Goal: Communication & Community: Connect with others

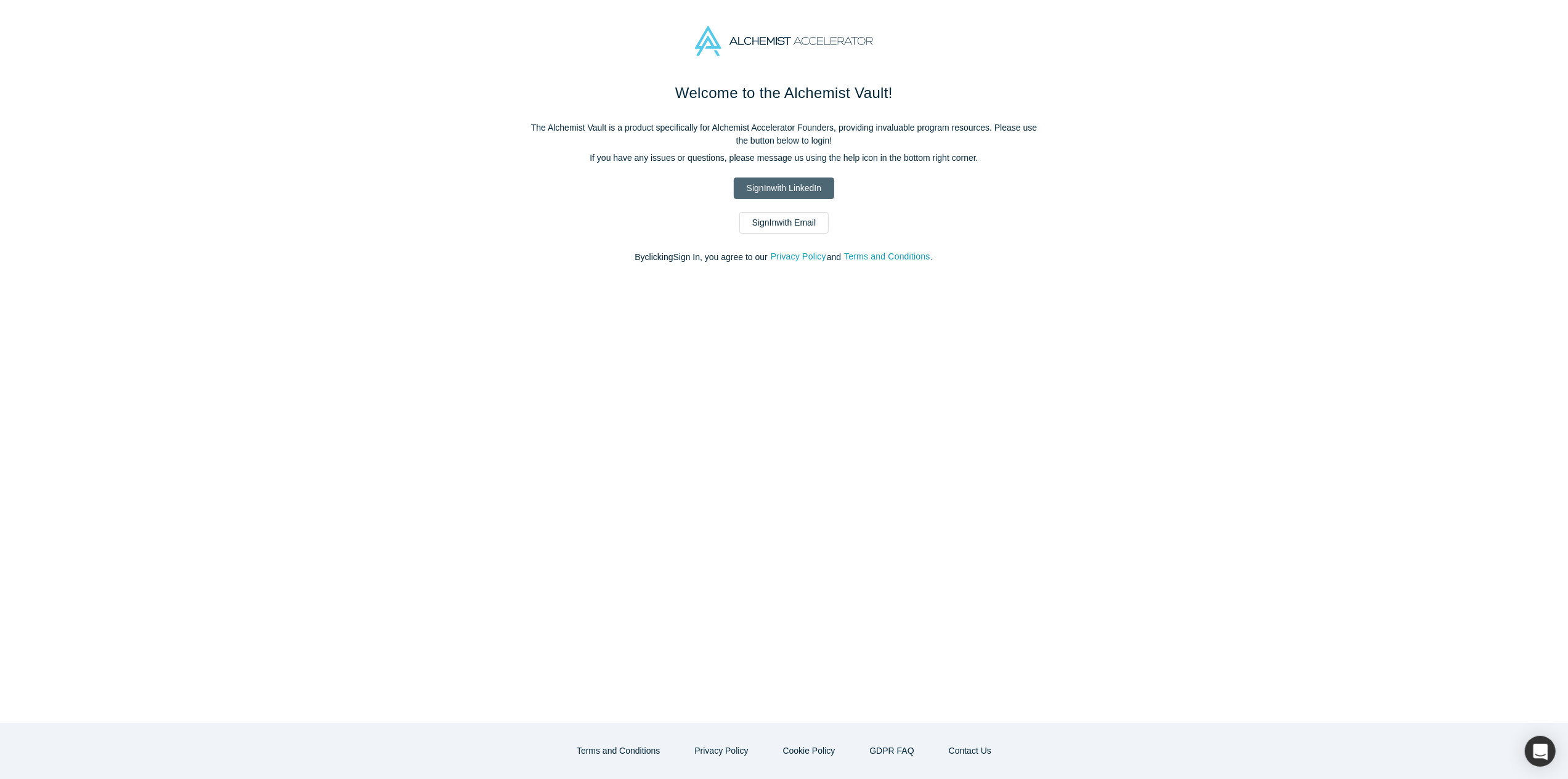
click at [812, 188] on link "Sign In with LinkedIn" at bounding box center [784, 188] width 100 height 21
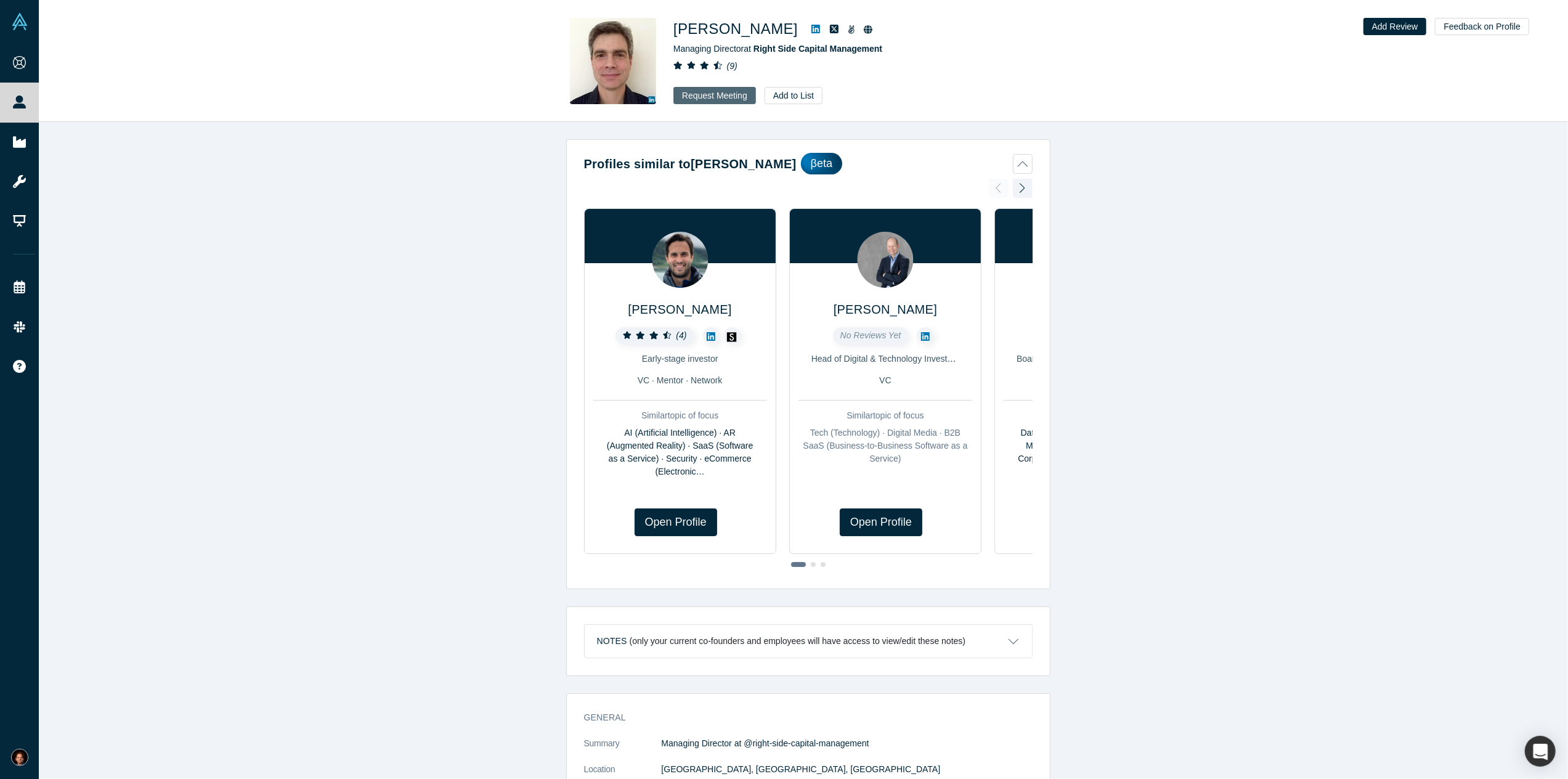
click at [696, 98] on button "Request Meeting" at bounding box center [714, 96] width 82 height 17
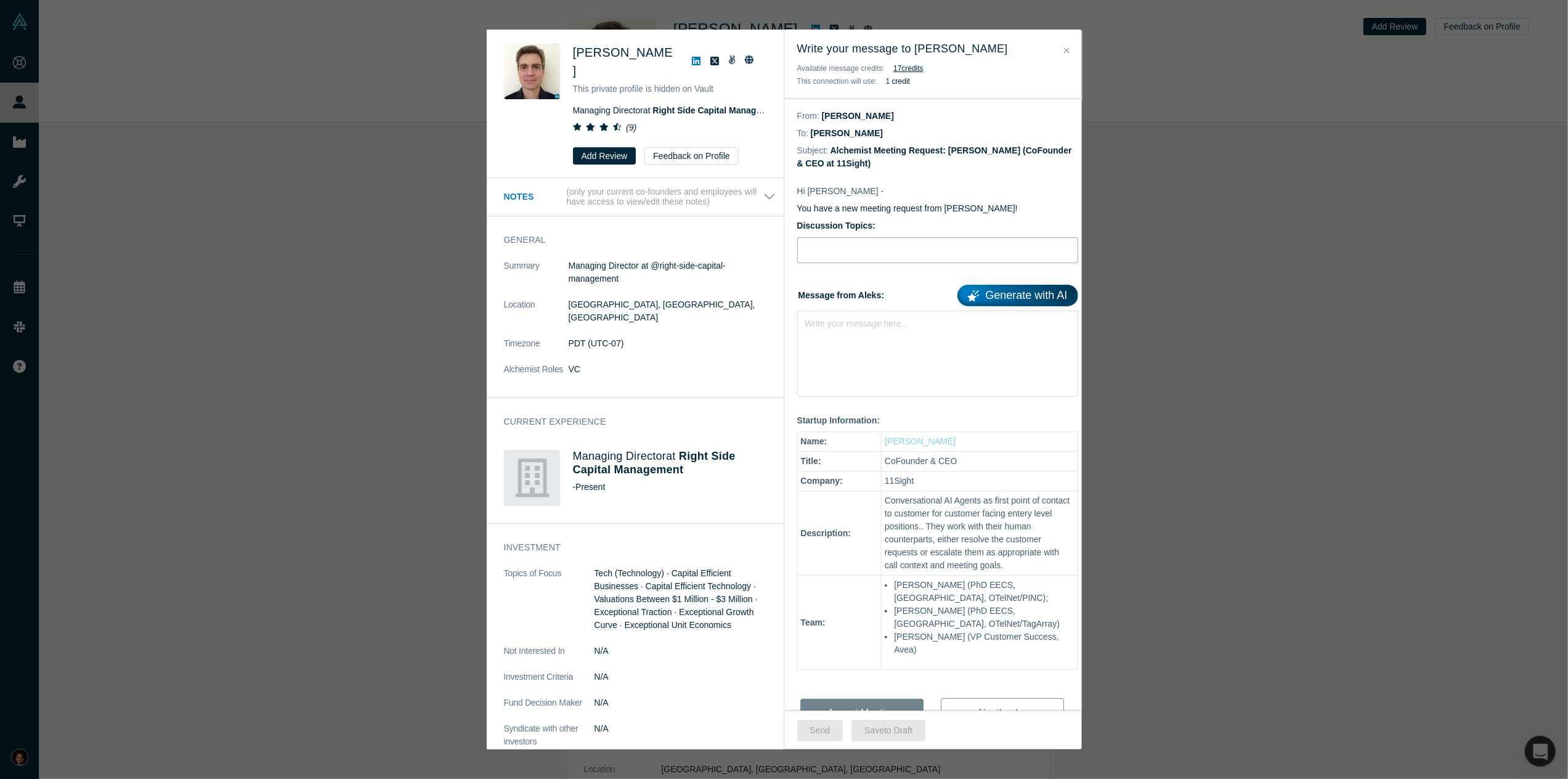
click at [823, 251] on input "Discussion Topics:" at bounding box center [937, 250] width 281 height 26
type input "11Sight Investment Opportunity."
click at [819, 328] on div "Write your message here..." at bounding box center [857, 324] width 104 height 13
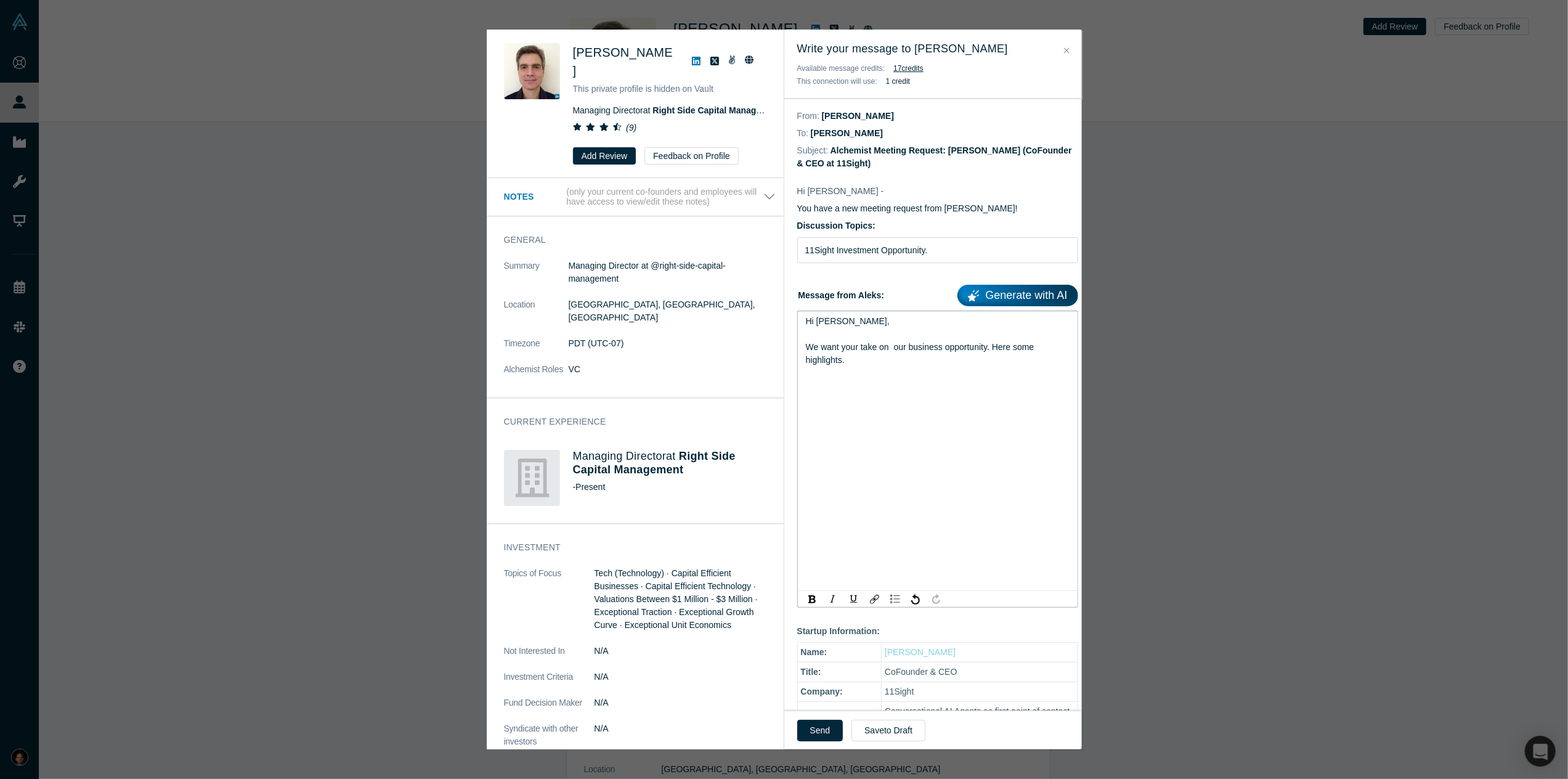
click at [812, 385] on div "rdw-editor" at bounding box center [938, 386] width 265 height 13
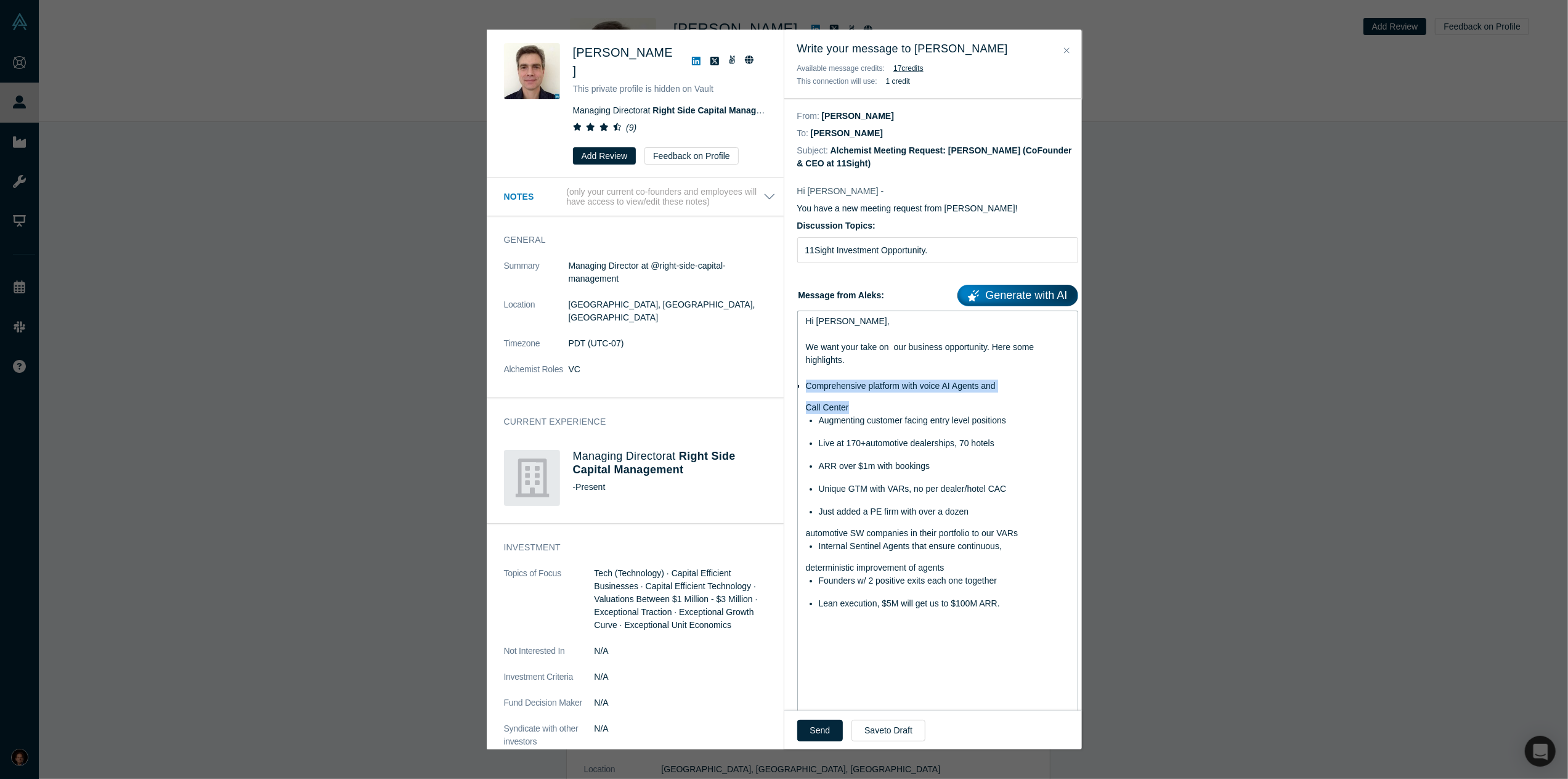
drag, startPoint x: 850, startPoint y: 408, endPoint x: 768, endPoint y: 384, distance: 85.4
click at [768, 384] on div "Jeff Pomeranz This private profile is hidden on Vault Managing Director at Righ…" at bounding box center [784, 389] width 595 height 719
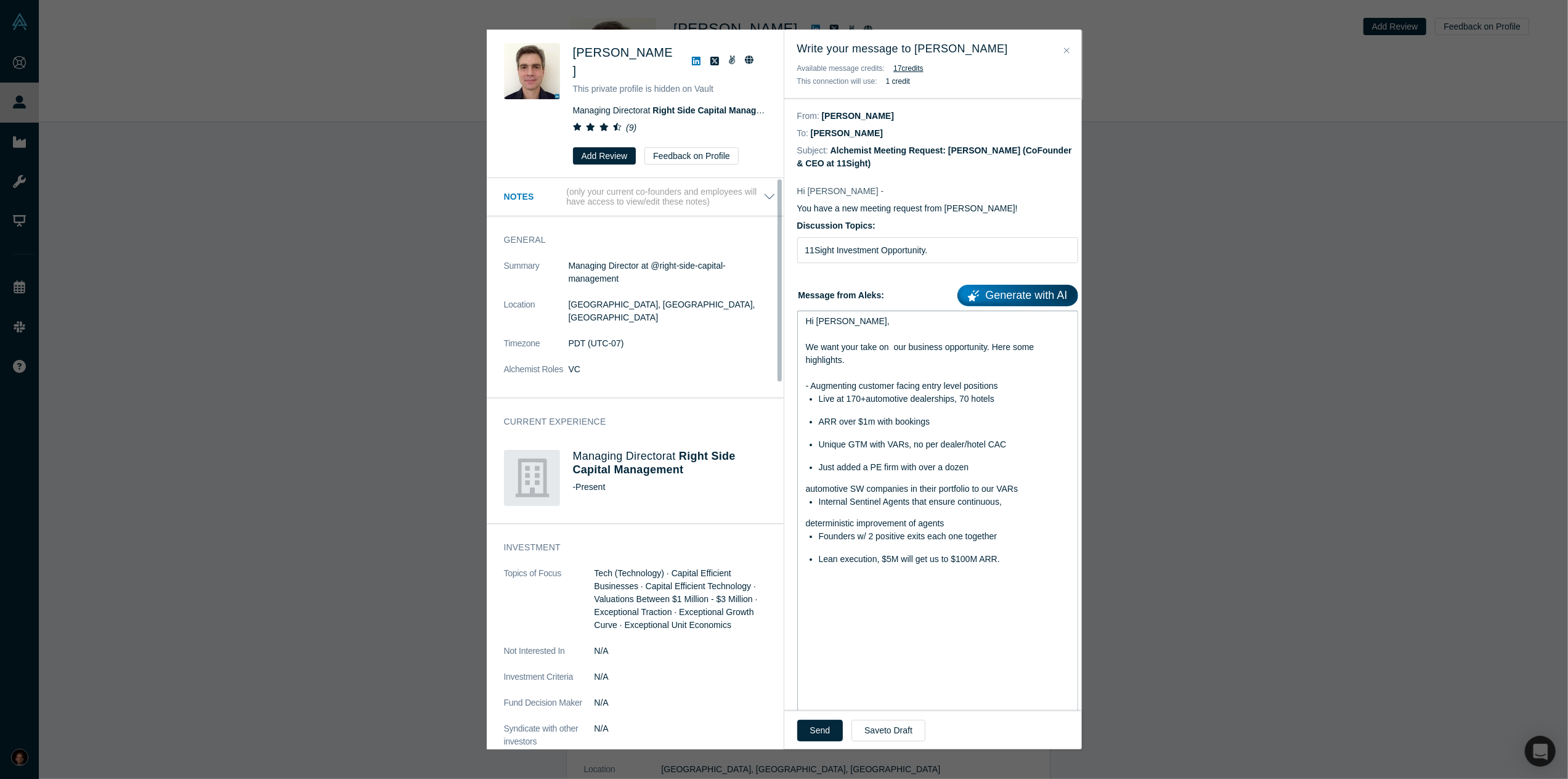
click at [1014, 386] on div "- Augmenting customer facing entry level positions" at bounding box center [938, 386] width 265 height 13
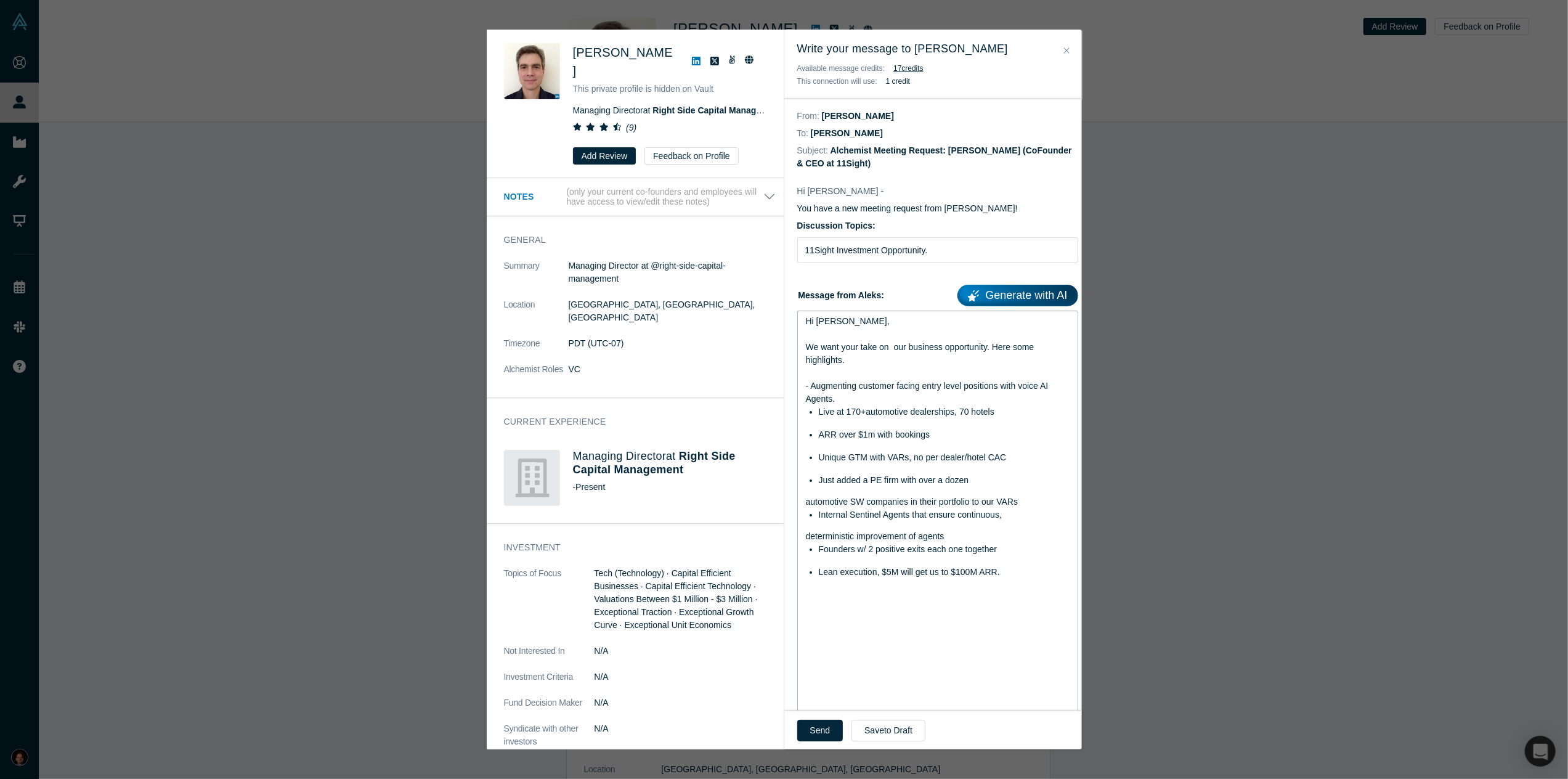
click at [819, 412] on span "Live at 170+automotive dealerships, 70 hotels" at bounding box center [907, 411] width 175 height 10
click at [819, 422] on span "ARR over $1m with bookings" at bounding box center [875, 424] width 111 height 10
click at [821, 439] on span "Unique GTM with VARs, no per dealer/hotel CAC" at bounding box center [913, 437] width 188 height 10
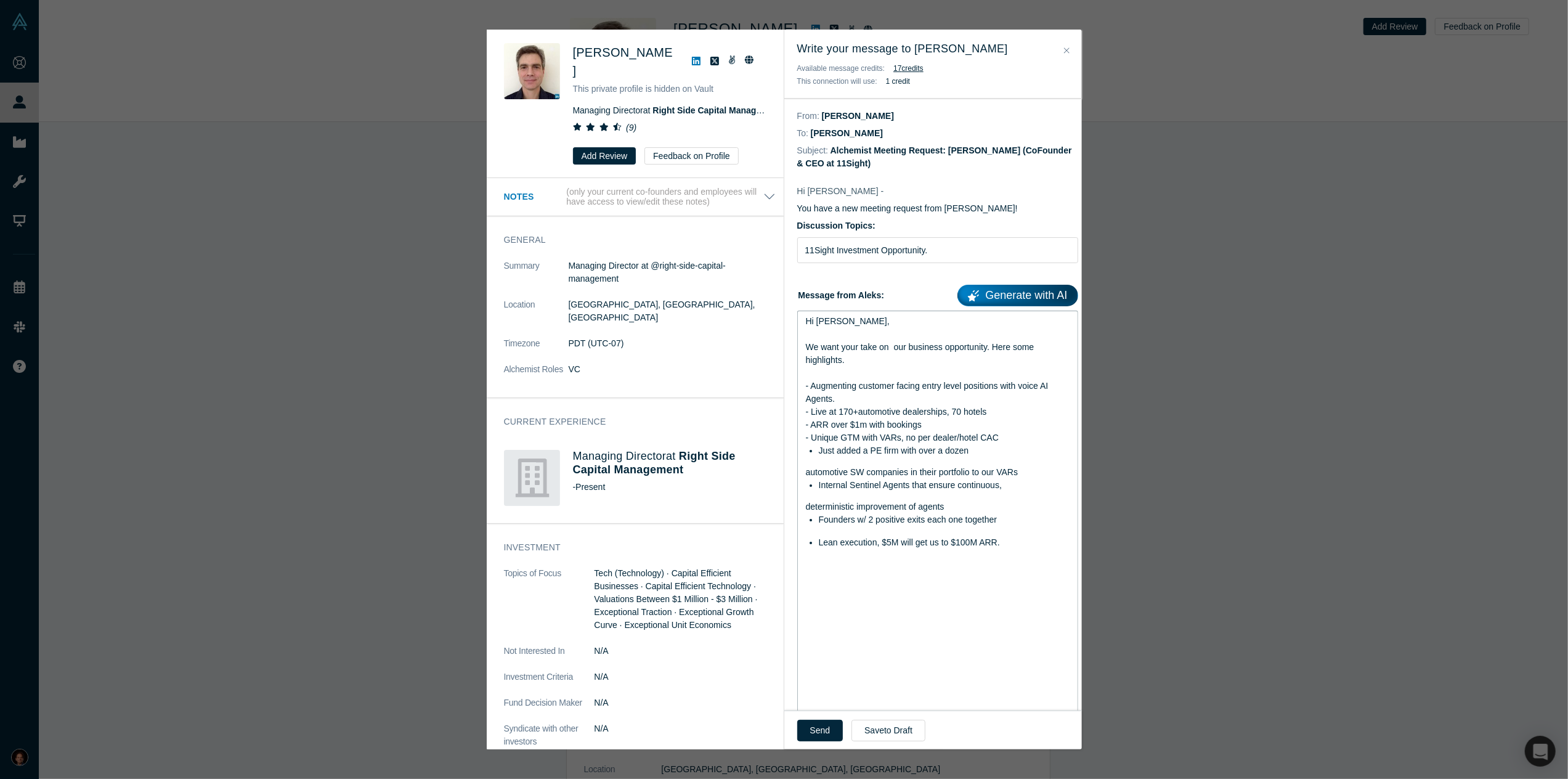
click at [976, 447] on div "Just added a PE firm with over a dozen" at bounding box center [944, 450] width 251 height 13
click at [816, 450] on ul "Just added a PE firm with over a dozen automotive SW companies in their portfol…" at bounding box center [938, 468] width 265 height 49
click at [816, 478] on ul "Internal Sentinel Agents that ensure continuous," at bounding box center [938, 476] width 265 height 13
click at [819, 502] on span "Founders w/ 2 positive exits each one together" at bounding box center [908, 502] width 179 height 10
click at [831, 515] on span "Lean execution, $5M will get us to $100M ARR." at bounding box center [910, 515] width 181 height 10
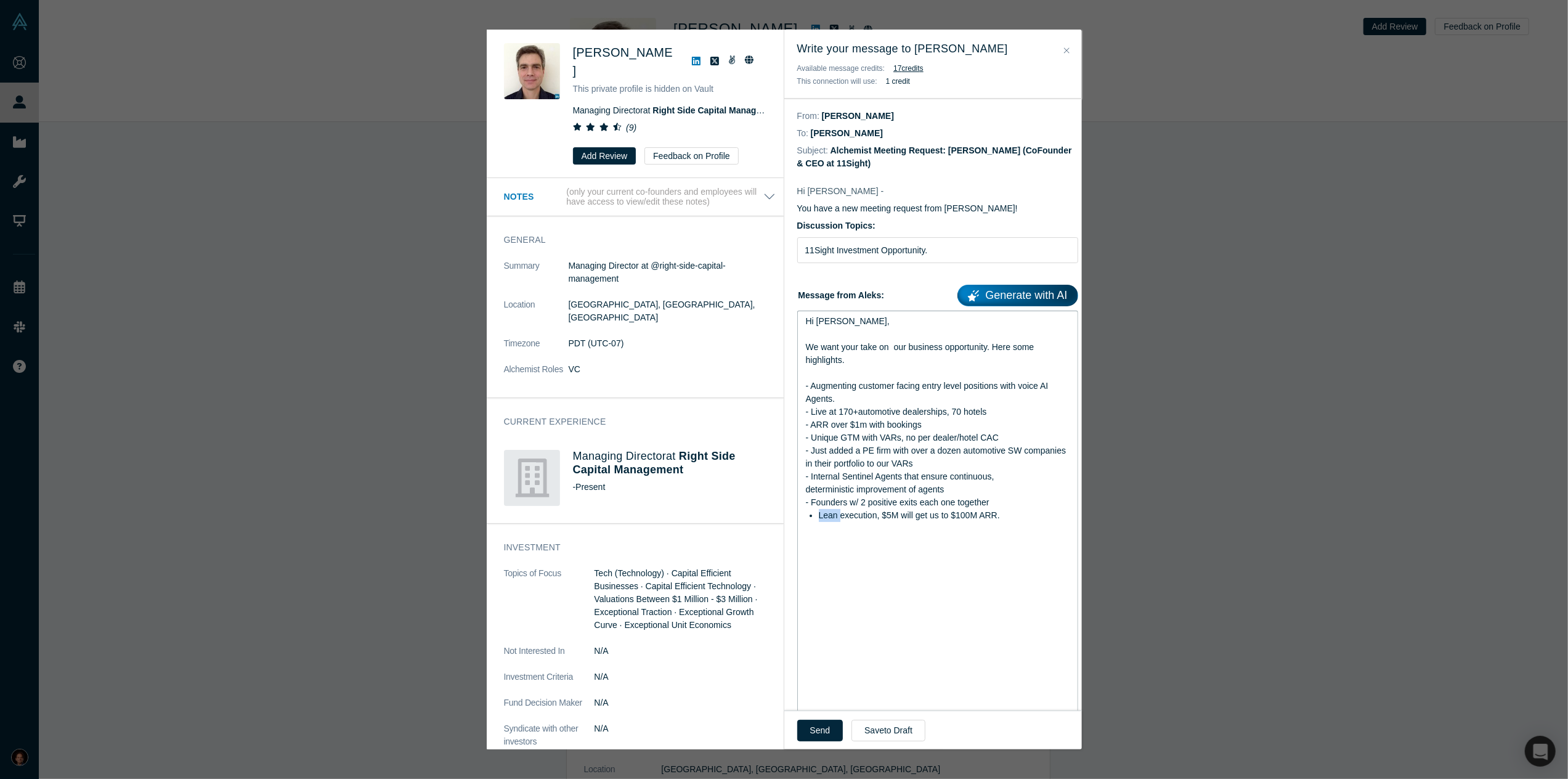
click at [831, 515] on span "Lean execution, $5M will get us to $100M ARR." at bounding box center [910, 515] width 181 height 10
click at [881, 514] on span "Lean execution, $5M will get us to $100M ARR." at bounding box center [910, 515] width 181 height 10
click at [817, 518] on ul "Lean execution, $5M will get us to $100M ARR." at bounding box center [938, 515] width 265 height 13
click at [1048, 523] on div "rdw-editor" at bounding box center [938, 528] width 265 height 13
click at [881, 588] on div "rdw-editor" at bounding box center [938, 593] width 265 height 13
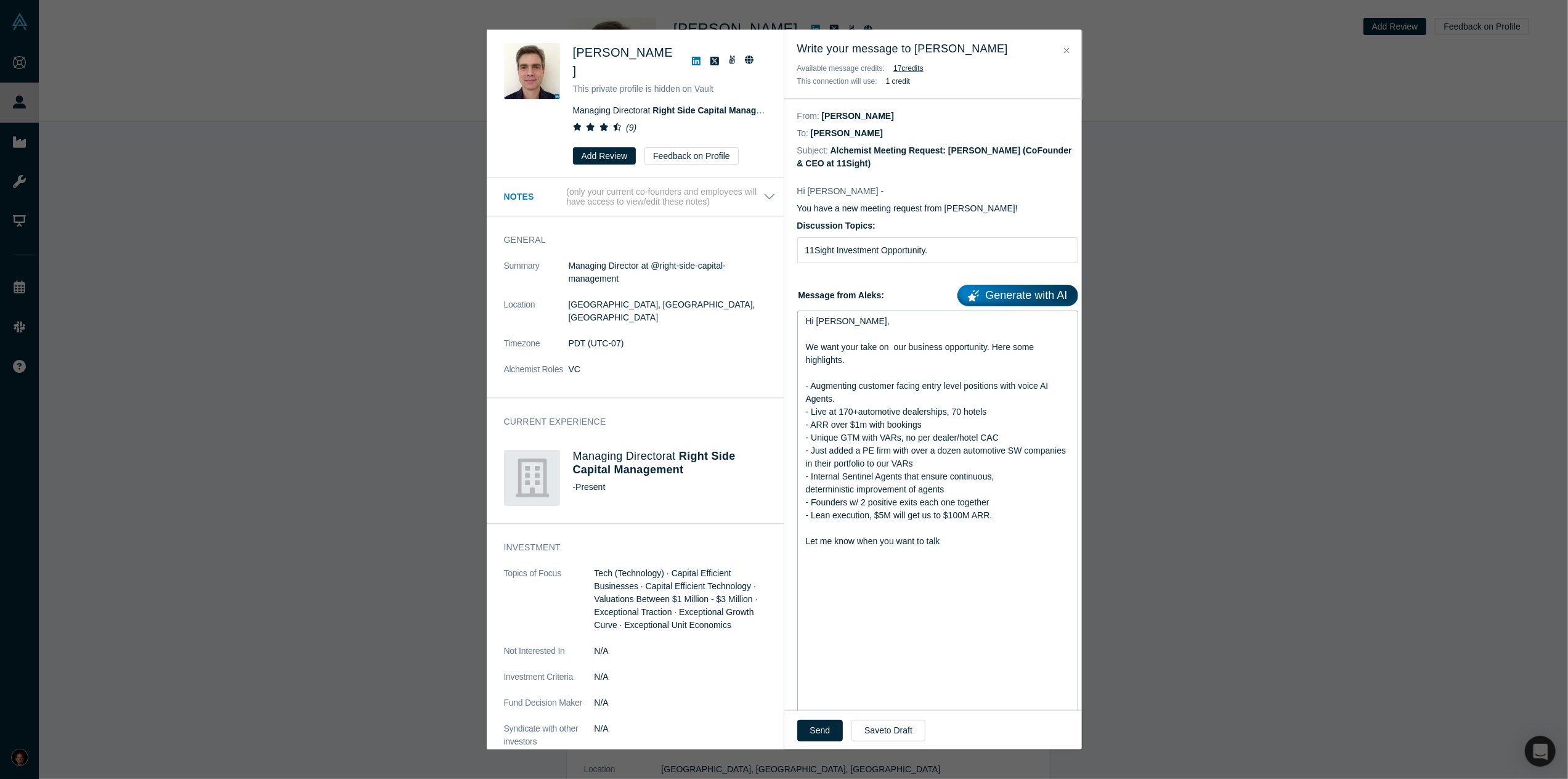
click at [811, 572] on div "rdw-editor" at bounding box center [938, 567] width 265 height 13
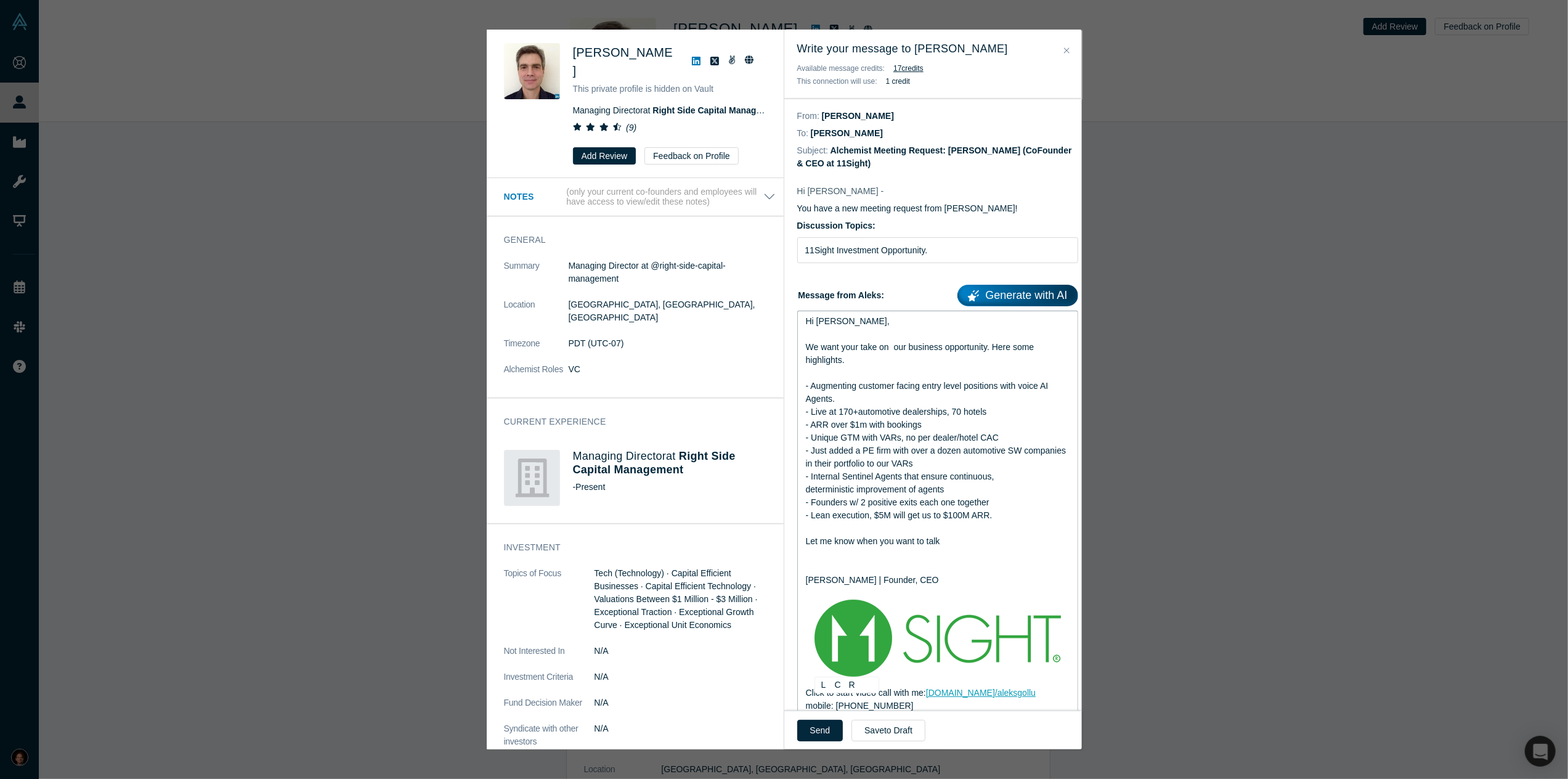
click at [861, 622] on img "rdw-editor" at bounding box center [938, 638] width 246 height 77
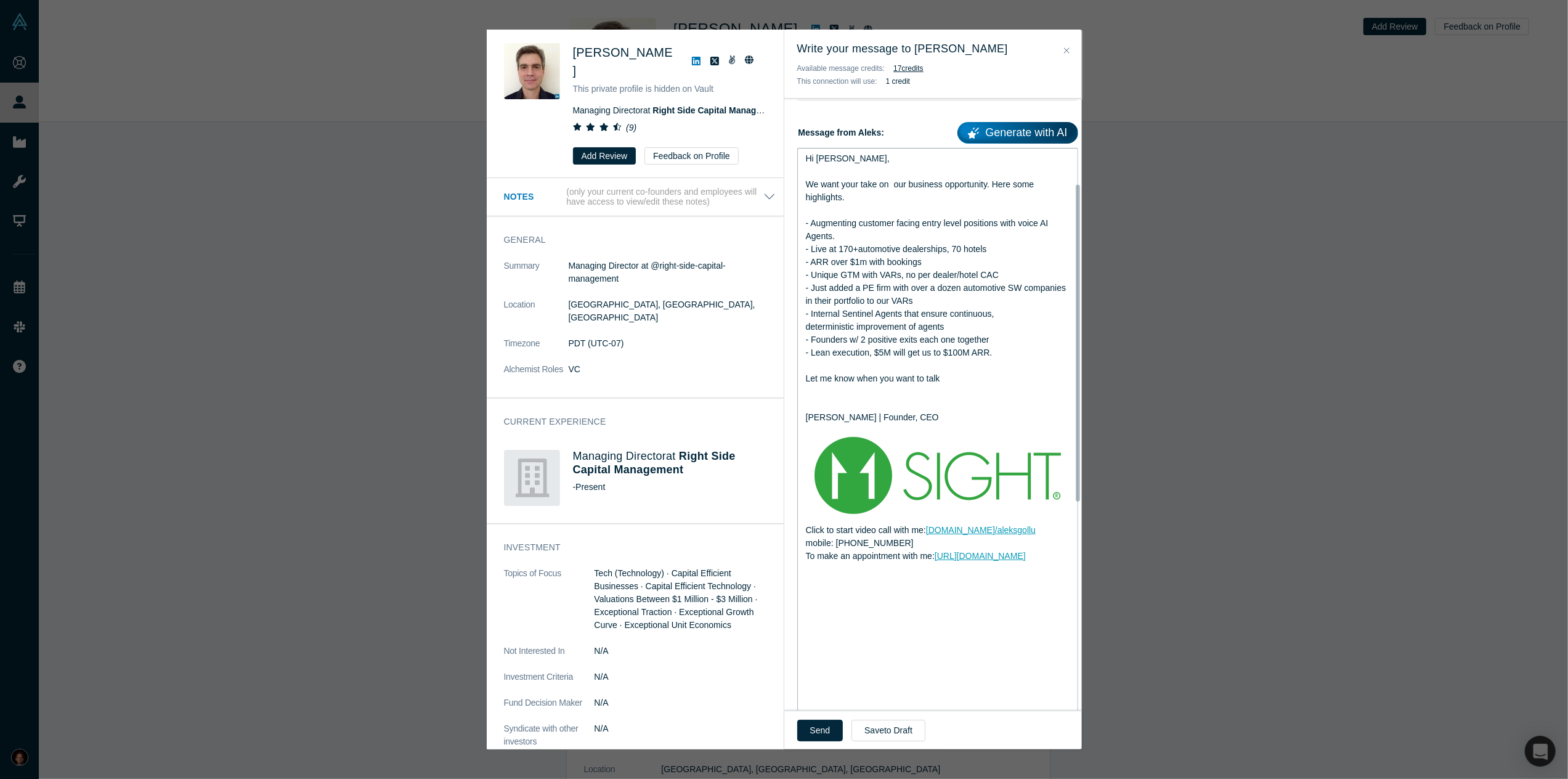
scroll to position [164, 0]
click at [947, 496] on img "rdw-editor" at bounding box center [938, 474] width 246 height 77
click at [914, 473] on img "rdw-editor" at bounding box center [938, 474] width 246 height 77
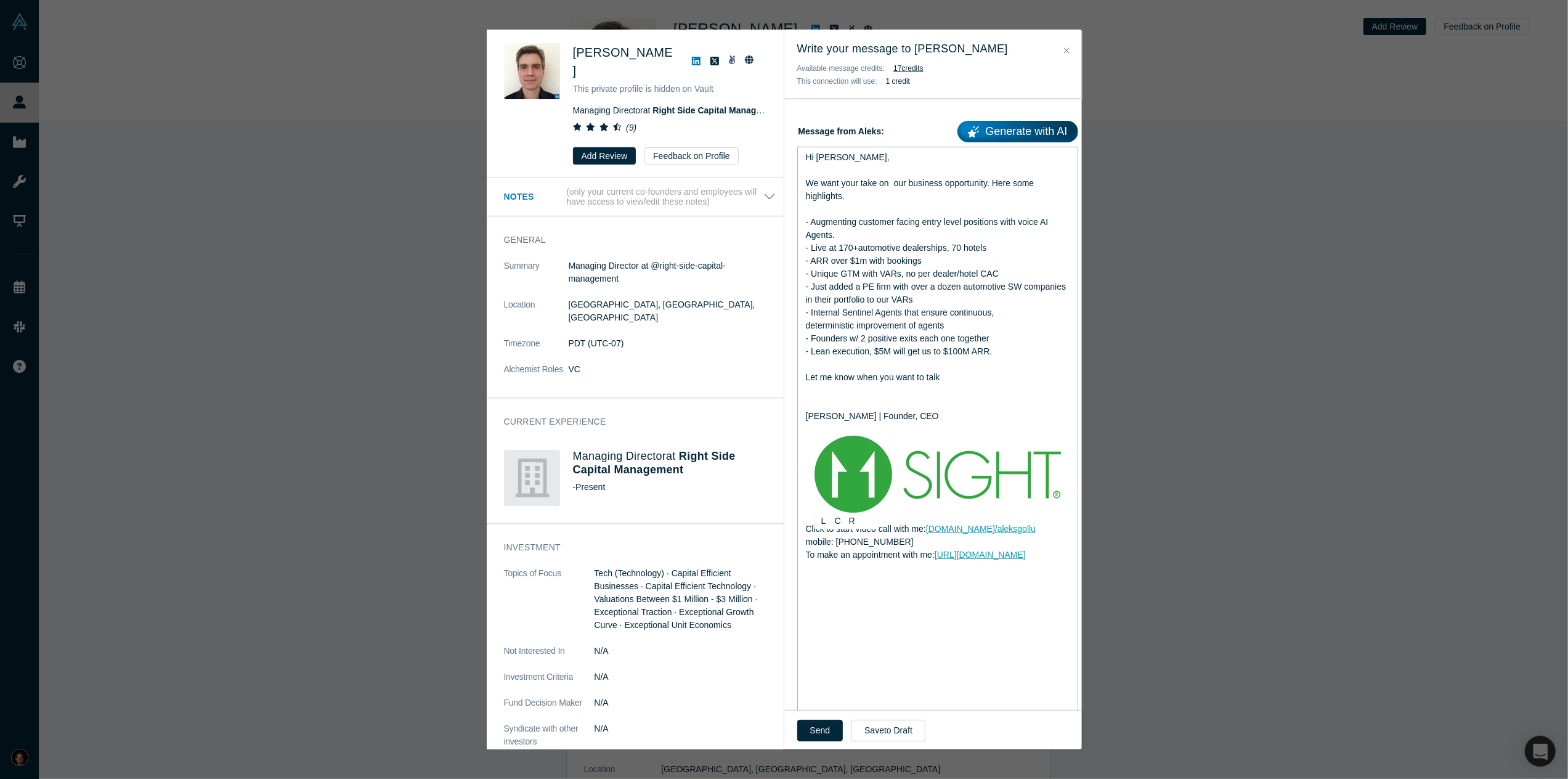
click at [914, 473] on img "rdw-editor" at bounding box center [938, 474] width 246 height 77
click at [1006, 466] on img "rdw-editor" at bounding box center [938, 474] width 246 height 77
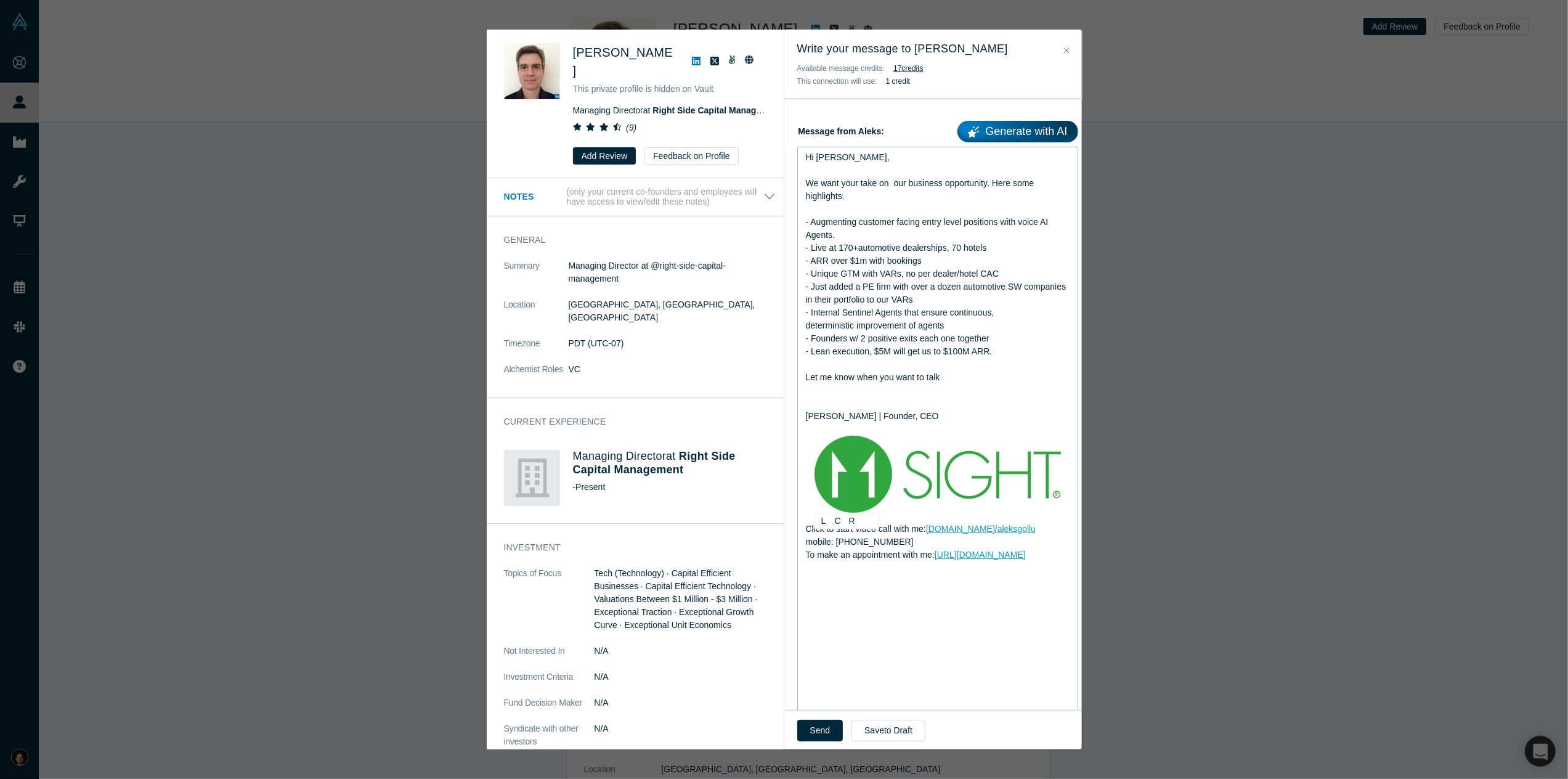
click at [1006, 466] on img "rdw-editor" at bounding box center [938, 474] width 246 height 77
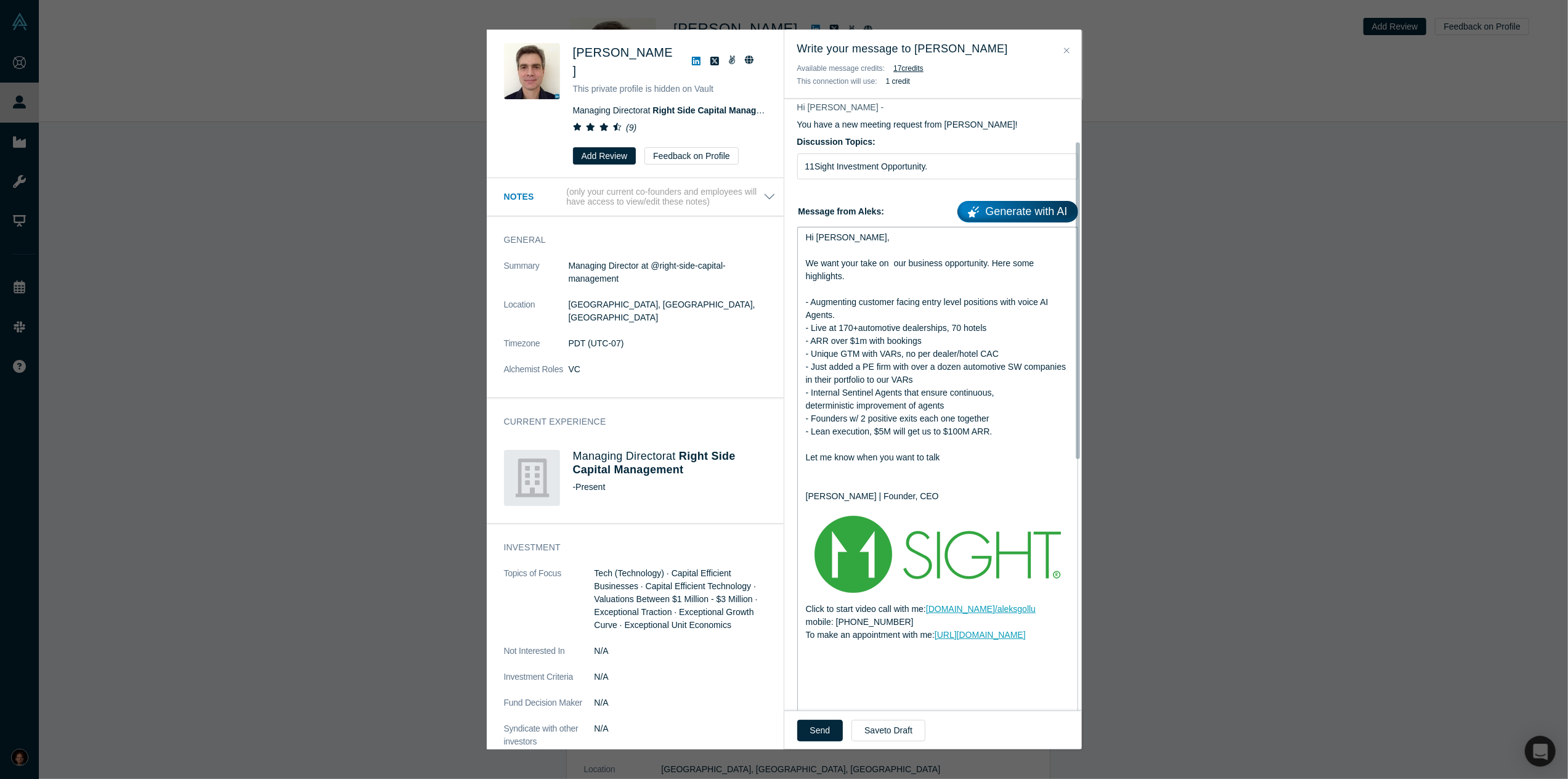
scroll to position [82, 0]
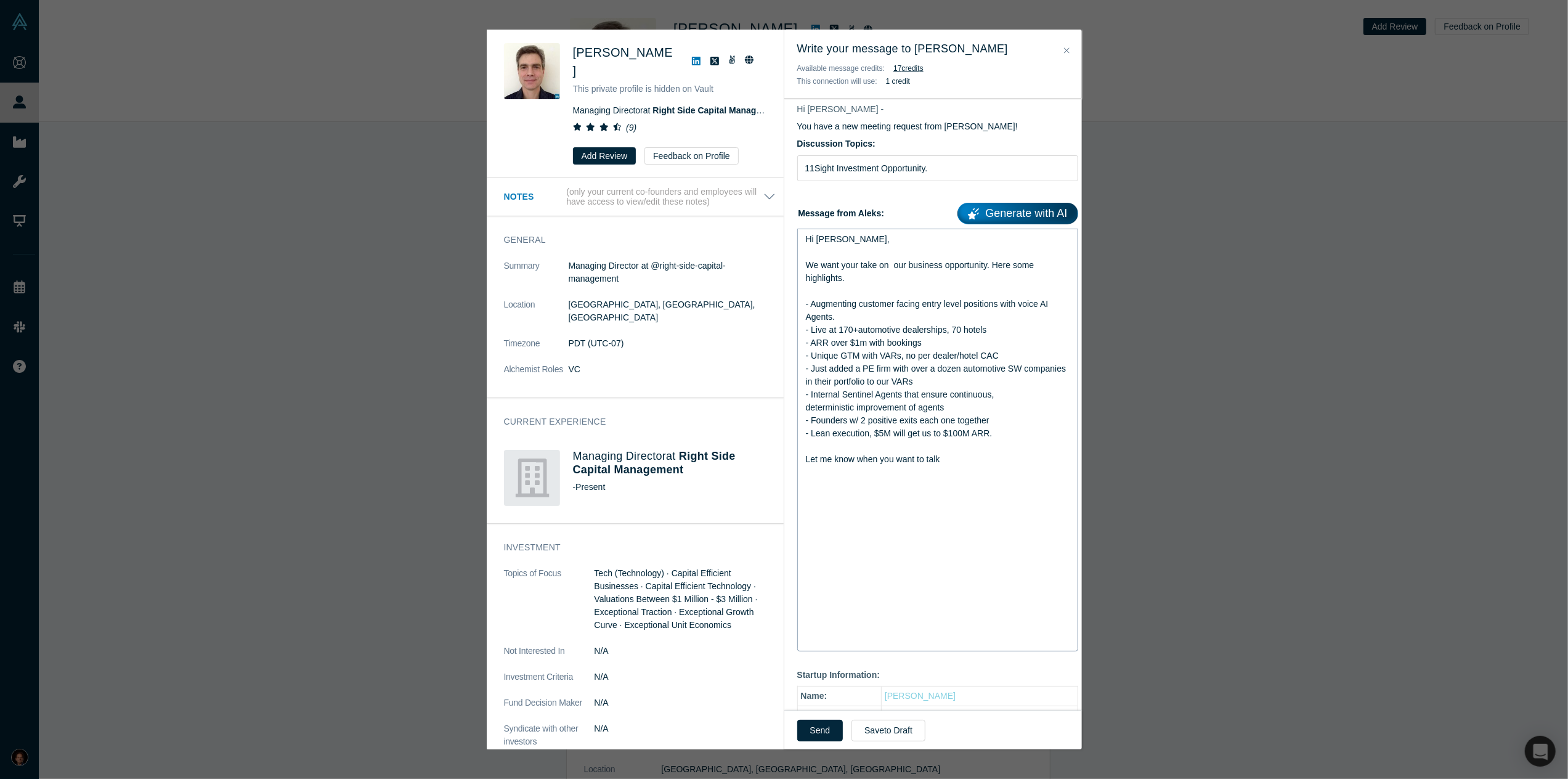
click at [825, 480] on div "rdw-editor" at bounding box center [938, 485] width 265 height 13
click at [848, 501] on div "rdw-editor" at bounding box center [938, 498] width 265 height 13
click at [895, 268] on span "We want your take on our business opportunity. Here some highlights." at bounding box center [921, 271] width 231 height 23
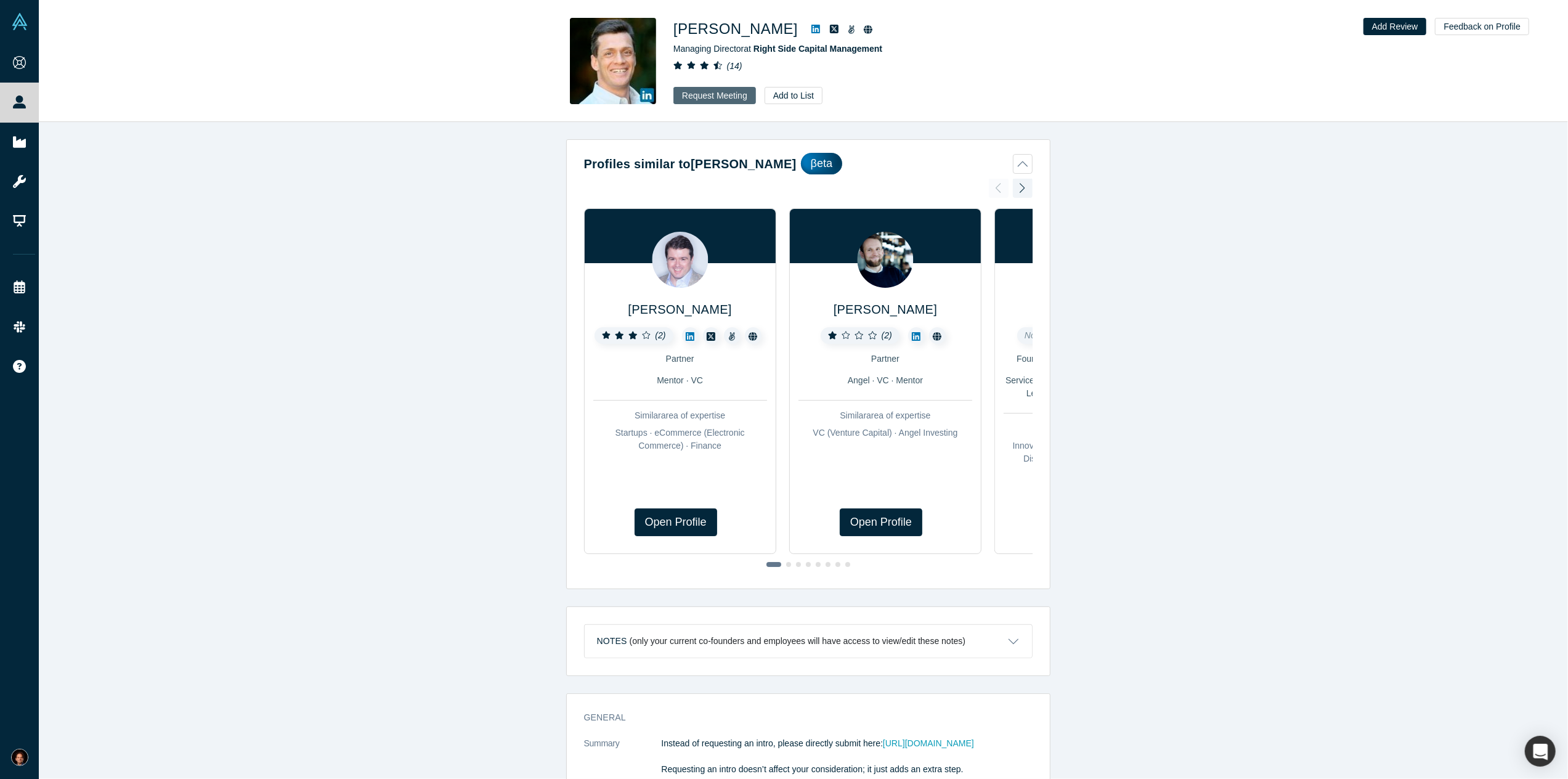
click at [721, 94] on button "Request Meeting" at bounding box center [714, 96] width 82 height 17
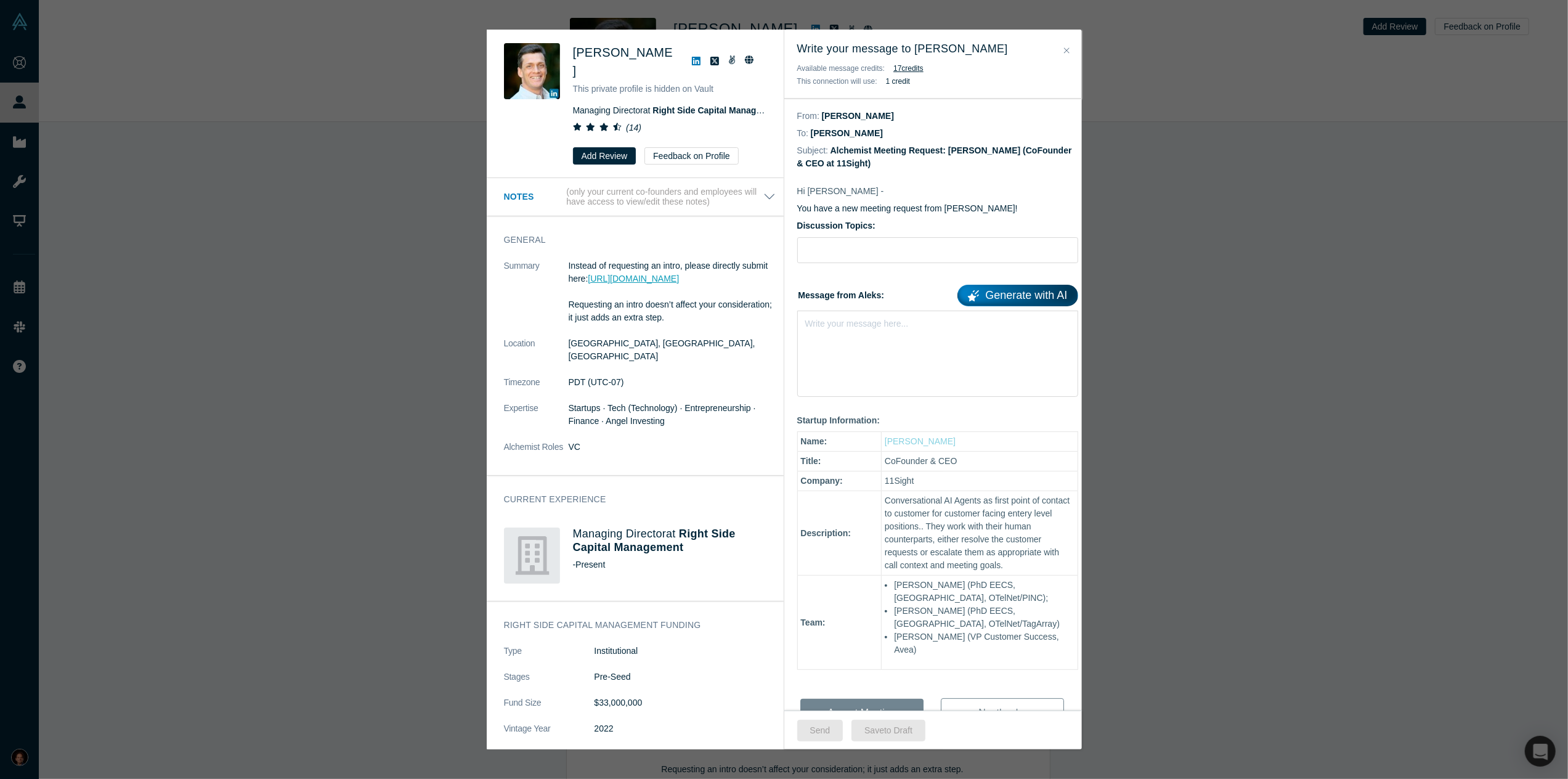
click at [679, 273] on link "http://rightsidecapital.com/submit/" at bounding box center [634, 278] width 91 height 10
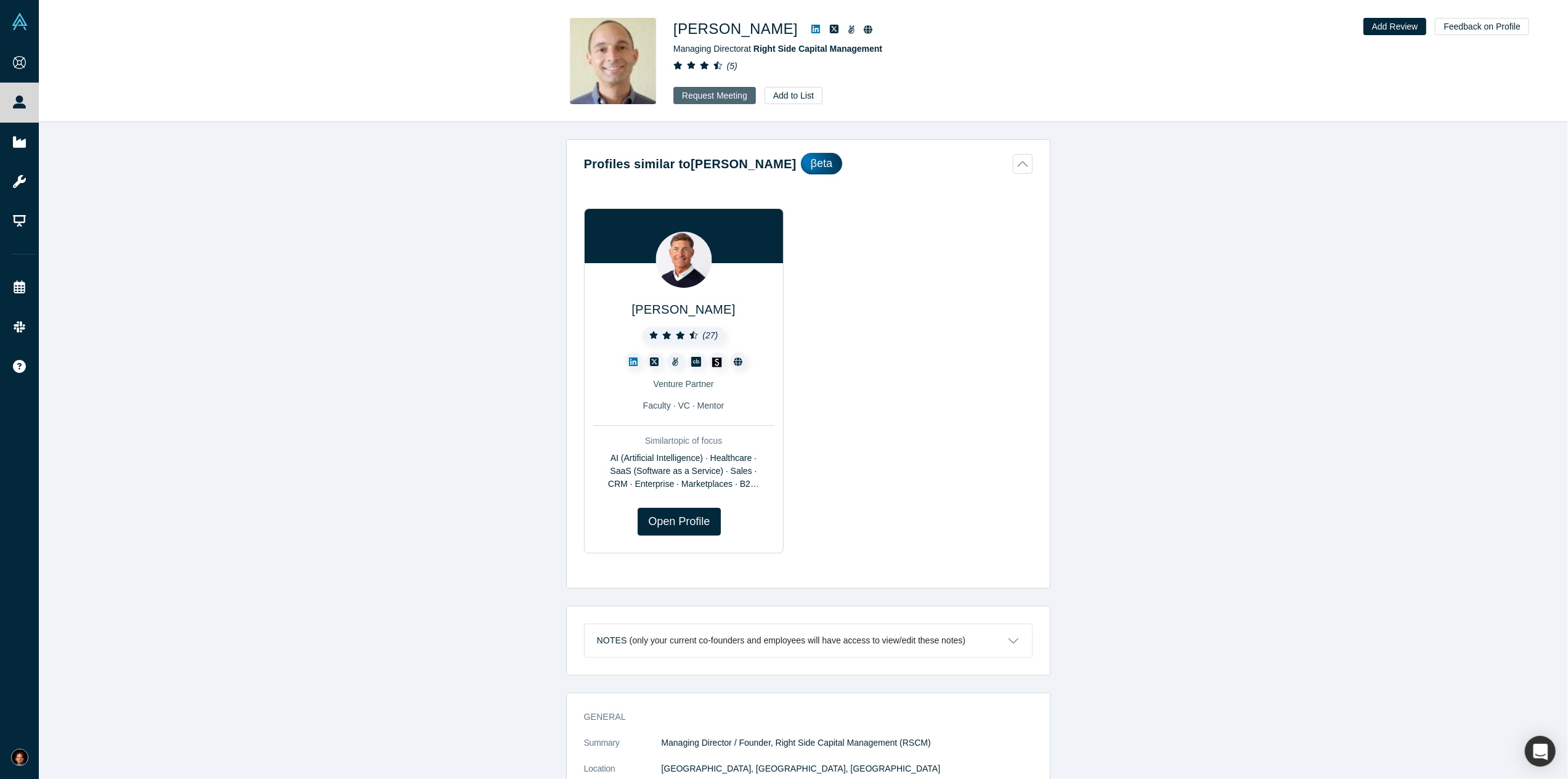
click at [722, 96] on button "Request Meeting" at bounding box center [714, 96] width 82 height 17
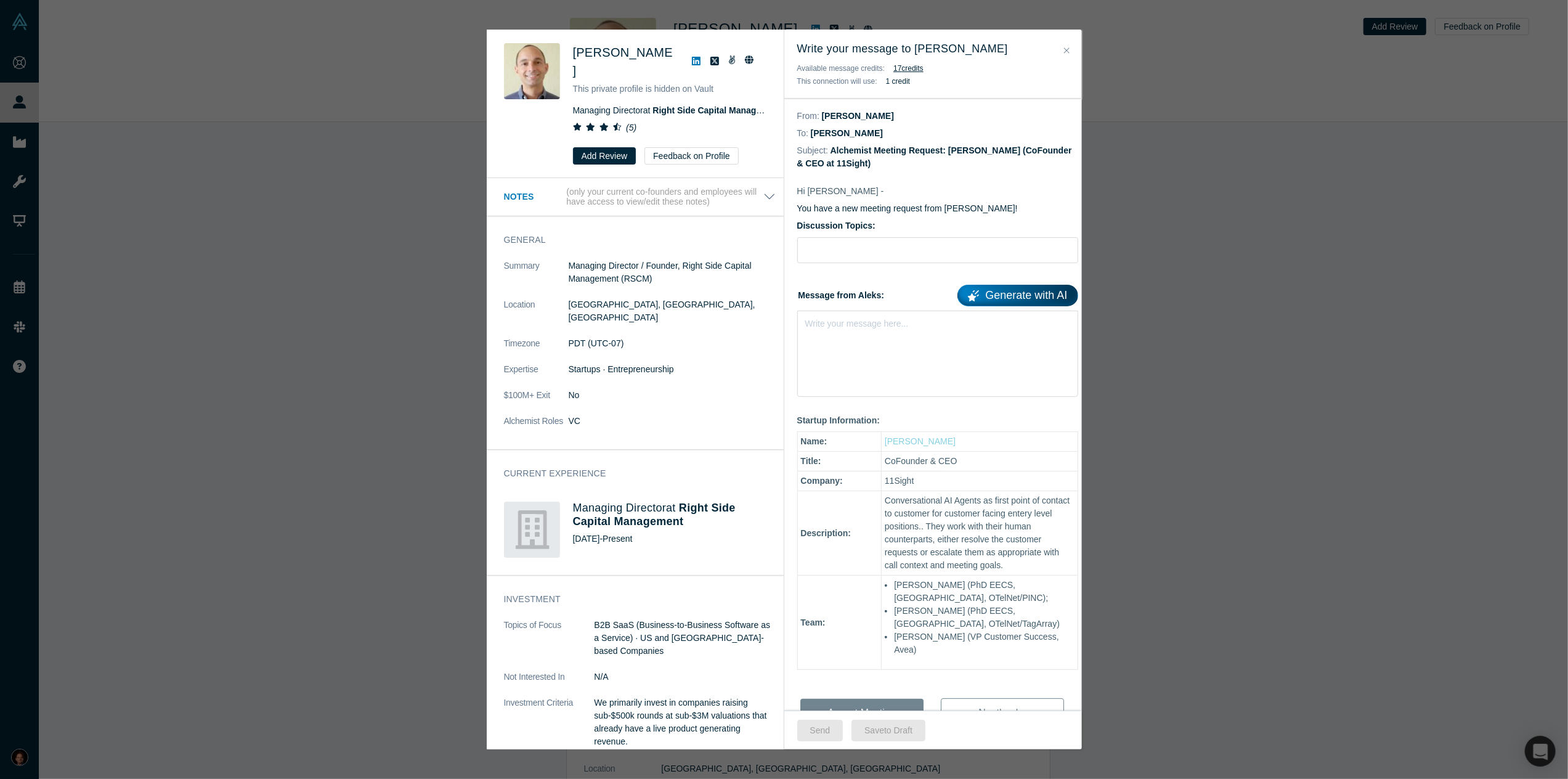
click at [334, 165] on div "[PERSON_NAME] This private profile is hidden on Vault Managing Director at Righ…" at bounding box center [784, 389] width 1568 height 779
